Goal: Find specific page/section: Find specific page/section

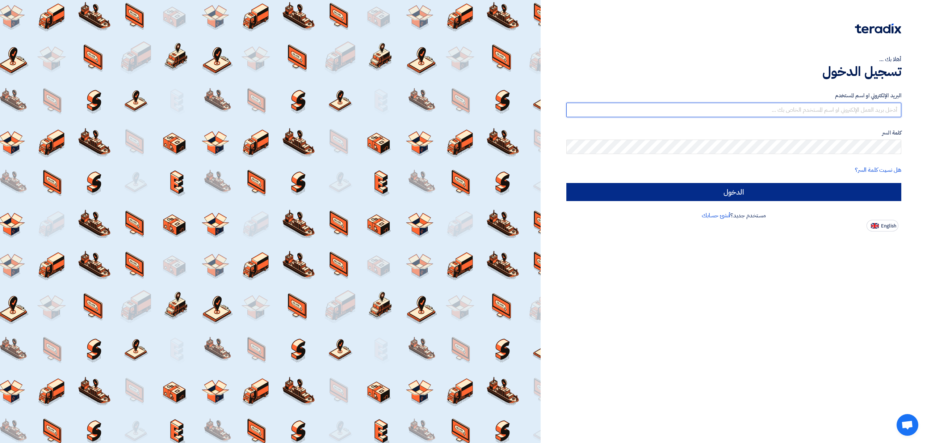
type input "[EMAIL_ADDRESS][DOMAIN_NAME]"
click at [802, 187] on input "الدخول" at bounding box center [733, 192] width 335 height 18
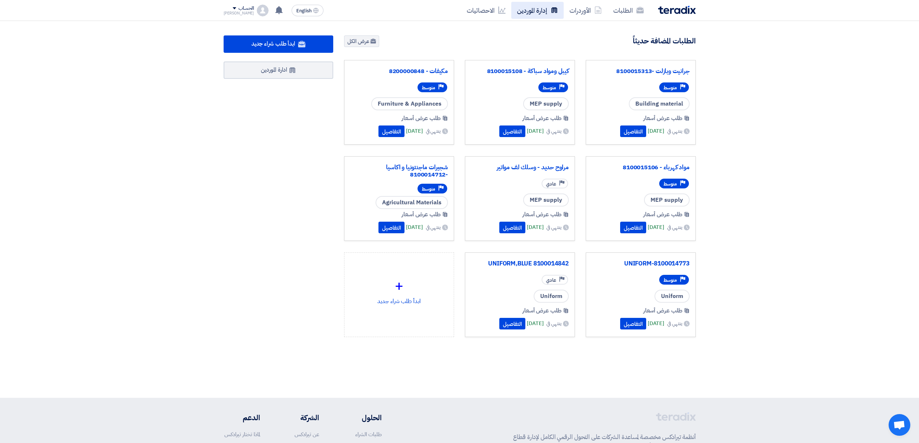
click at [536, 11] on link "إدارة الموردين" at bounding box center [537, 10] width 52 height 17
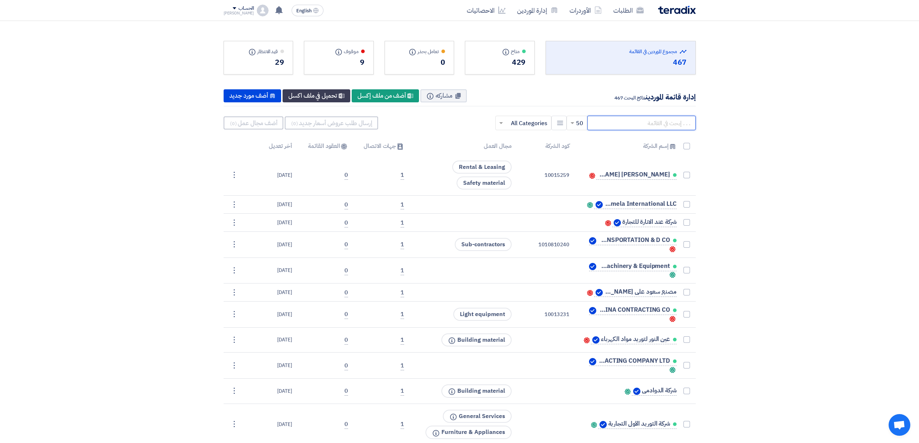
click at [615, 124] on input "text" at bounding box center [641, 123] width 109 height 14
type input "s"
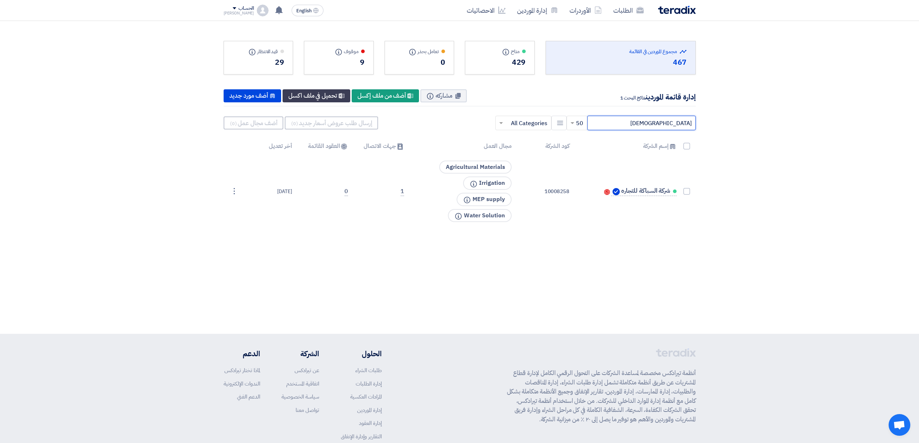
type input "[DEMOGRAPHIC_DATA]"
click at [526, 125] on input "text" at bounding box center [528, 123] width 42 height 12
click at [556, 97] on div "إدارة قائمة الموردين نتائج البحث 1 مشاركه Info New Supplier أضف من ملف إكسل New…" at bounding box center [460, 96] width 472 height 21
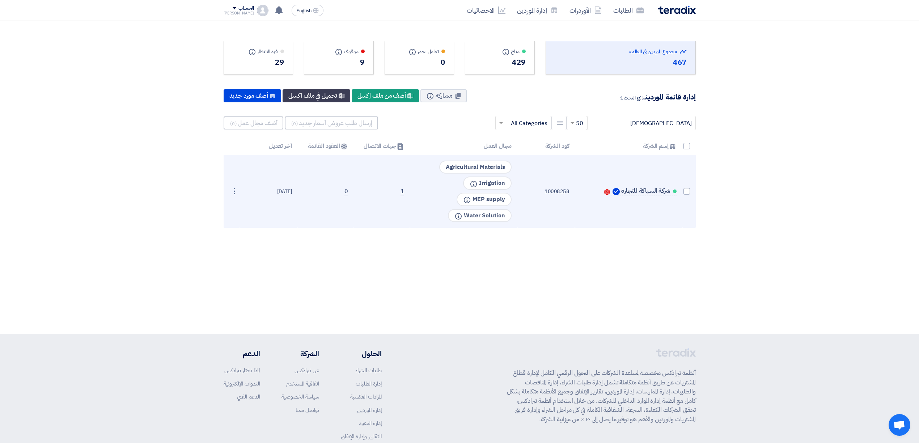
drag, startPoint x: 543, startPoint y: 189, endPoint x: 576, endPoint y: 191, distance: 33.4
click at [576, 191] on tr "شركة السباكة للتجاره Contacts 10008258 Agricultural Materials Info Info" at bounding box center [460, 191] width 472 height 73
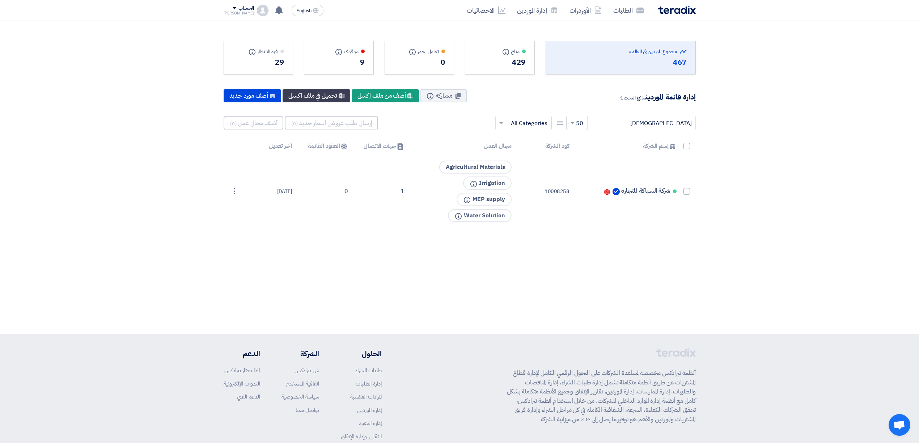
click at [570, 244] on div "Total Suppliers in this list مجموع الموردين في القائمة 467 متاح Info Info" at bounding box center [459, 177] width 919 height 313
click at [503, 126] on span at bounding box center [500, 123] width 9 height 9
click at [541, 10] on link "إدارة الموردين" at bounding box center [537, 10] width 52 height 17
click at [511, 125] on input "text" at bounding box center [528, 123] width 42 height 12
click at [542, 168] on span "Agricultural Materials" at bounding box center [519, 167] width 56 height 9
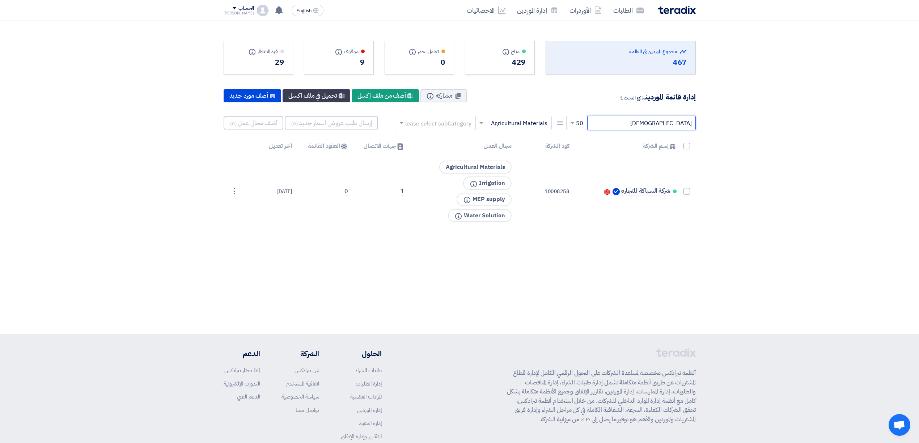
drag, startPoint x: 645, startPoint y: 126, endPoint x: 715, endPoint y: 129, distance: 70.3
click at [715, 129] on section "Total Suppliers in this list مجموع الموردين في القائمة 467 متاح Info" at bounding box center [459, 132] width 919 height 222
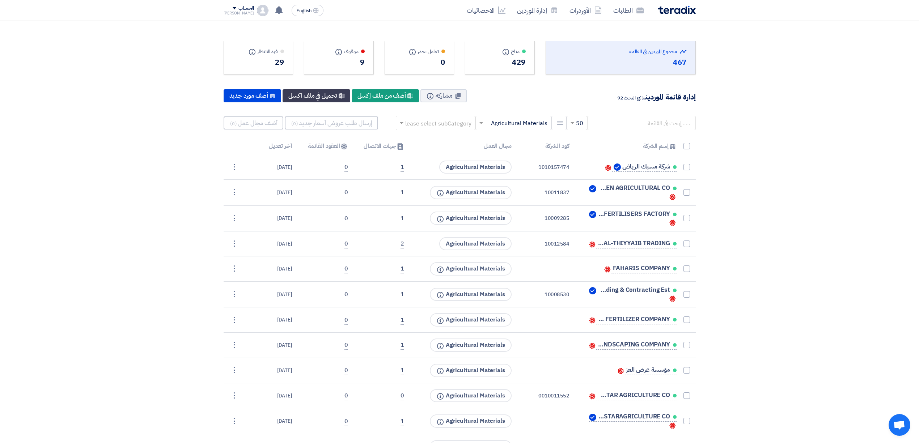
click at [483, 128] on div at bounding box center [513, 123] width 75 height 12
click at [501, 199] on div "Building material" at bounding box center [513, 197] width 75 height 15
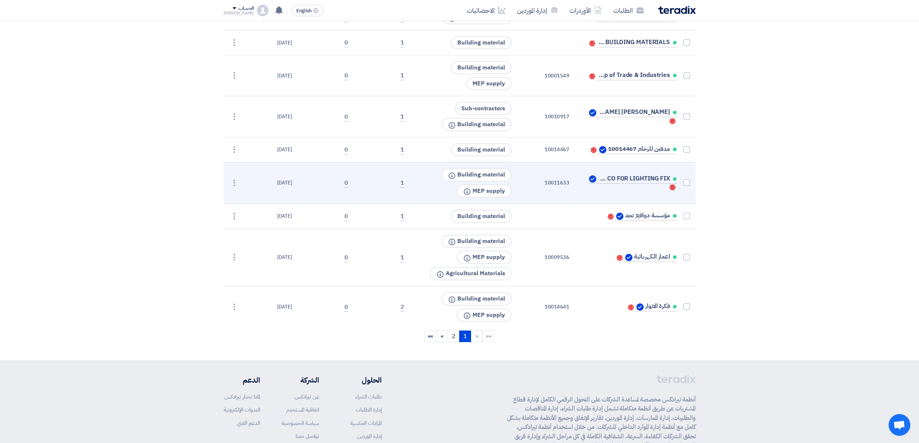
scroll to position [1399, 0]
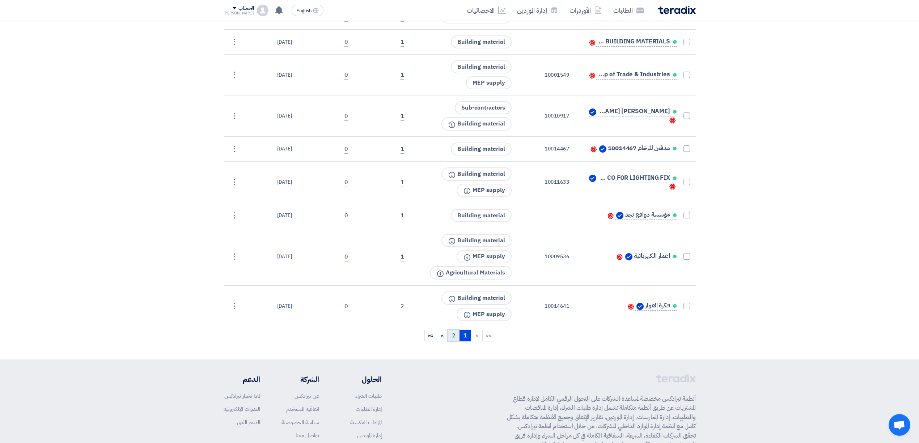
click at [452, 330] on link "2" at bounding box center [454, 336] width 12 height 12
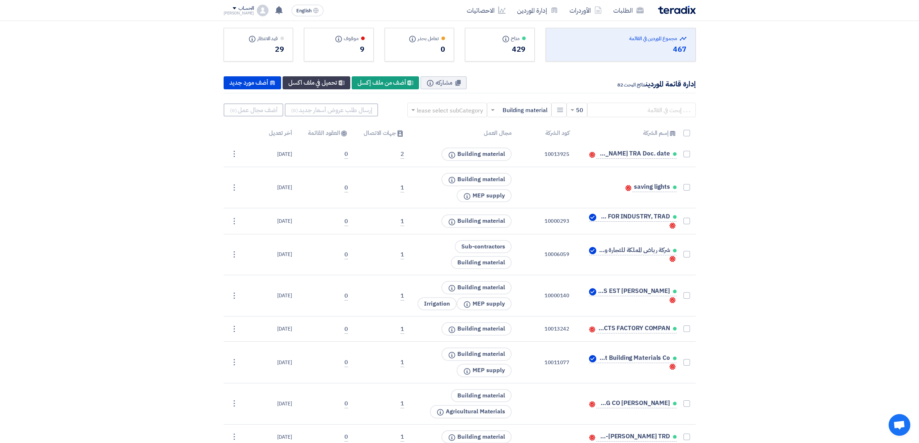
scroll to position [0, 0]
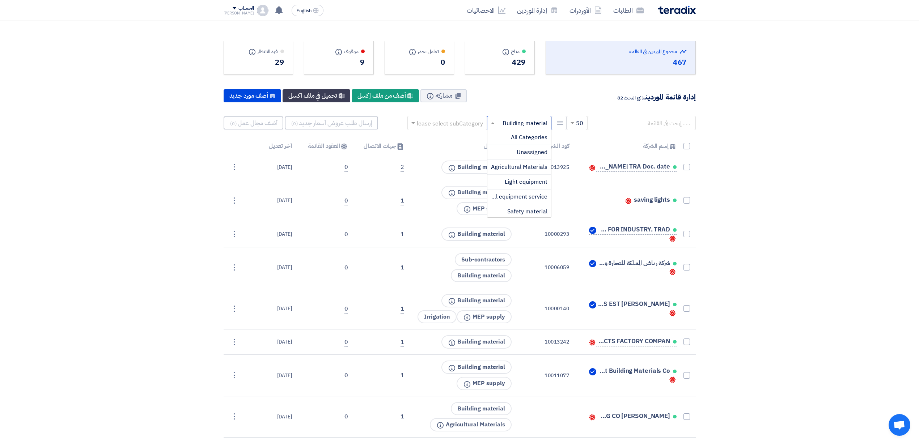
click at [508, 126] on input "text" at bounding box center [523, 123] width 50 height 12
